Goal: Download file/media

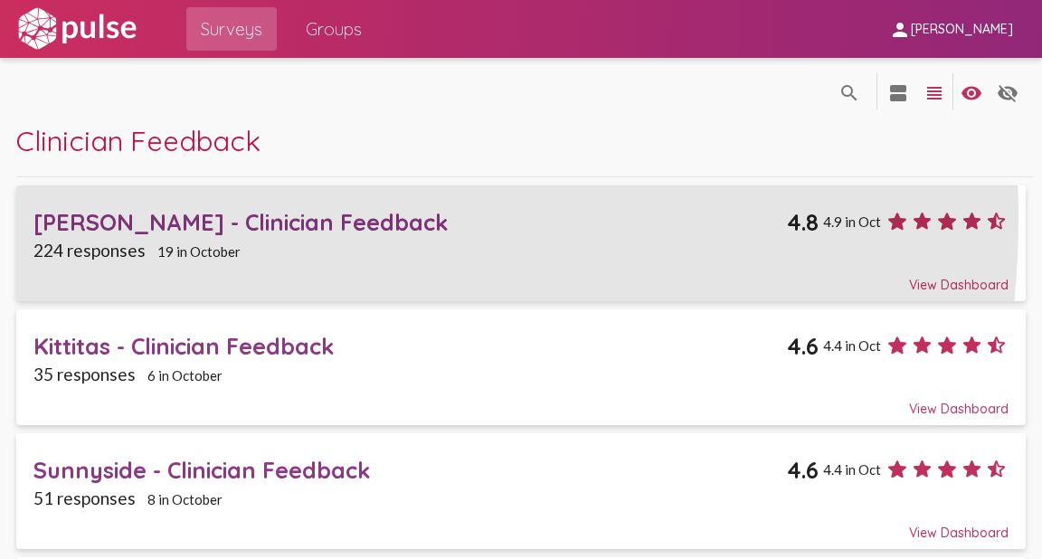
click at [135, 217] on div "[PERSON_NAME] - Clinician Feedback" at bounding box center [410, 222] width 754 height 28
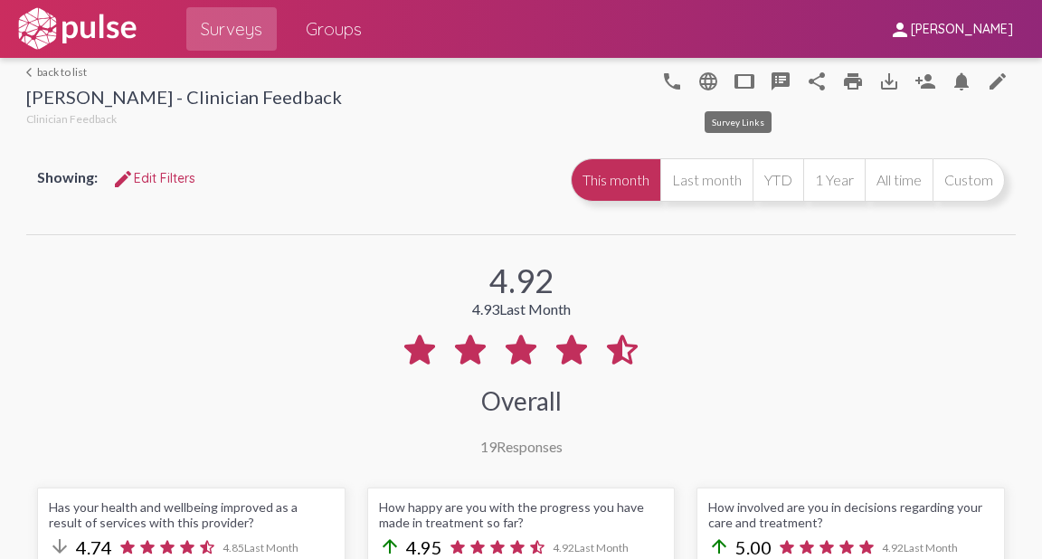
click at [735, 81] on mat-icon "tablet" at bounding box center [745, 82] width 22 height 22
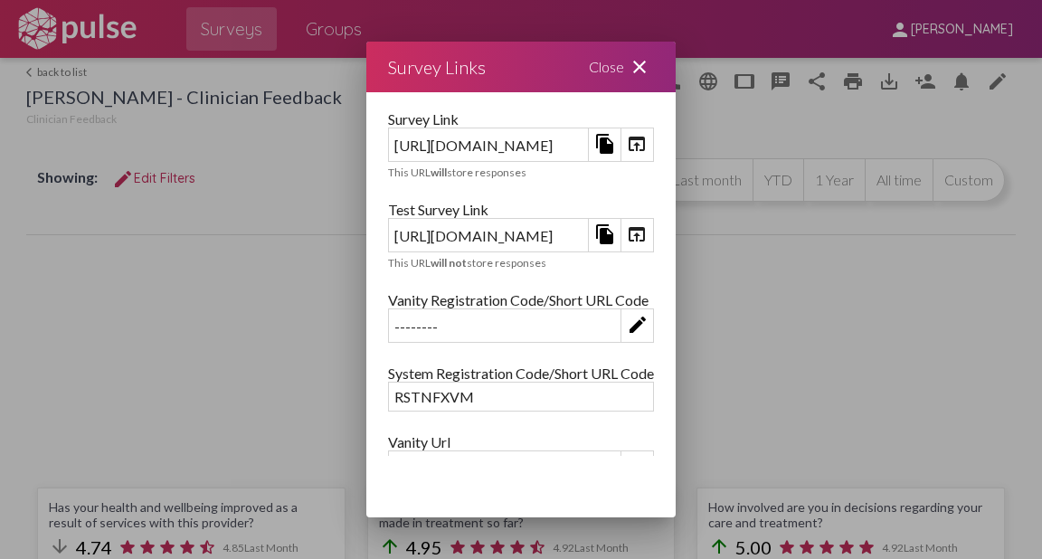
click at [648, 234] on mat-icon "open_in_browser" at bounding box center [637, 235] width 22 height 22
click at [651, 69] on mat-icon "close" at bounding box center [640, 67] width 22 height 22
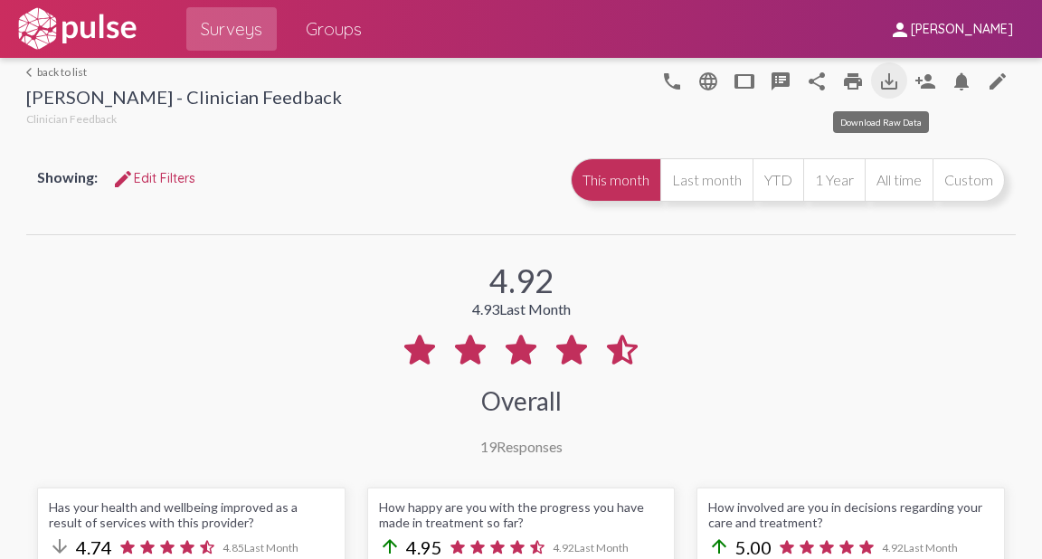
click at [879, 80] on mat-icon "save_alt" at bounding box center [890, 82] width 22 height 22
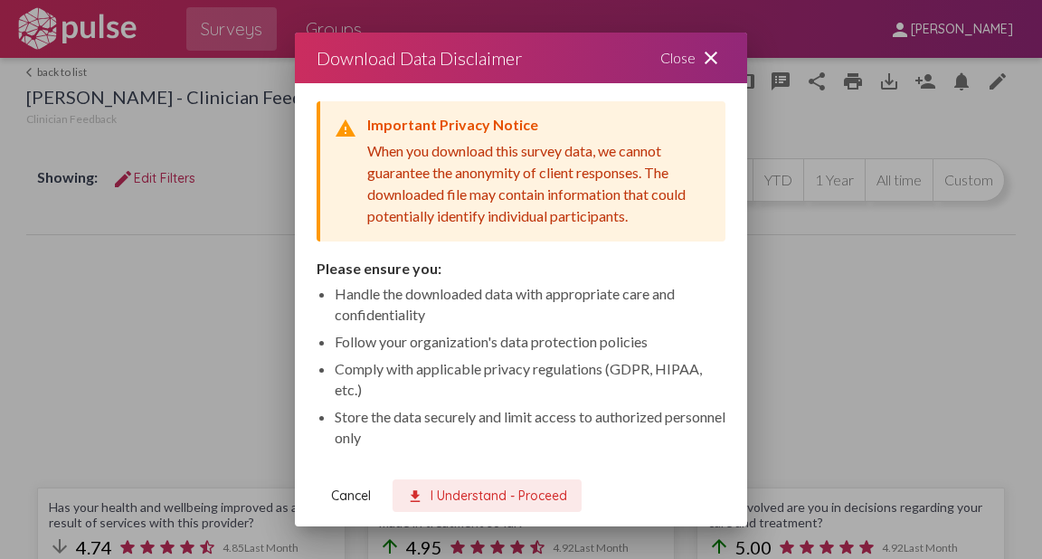
click at [455, 497] on span "download I Understand - Proceed" at bounding box center [487, 496] width 160 height 16
